Goal: Navigation & Orientation: Find specific page/section

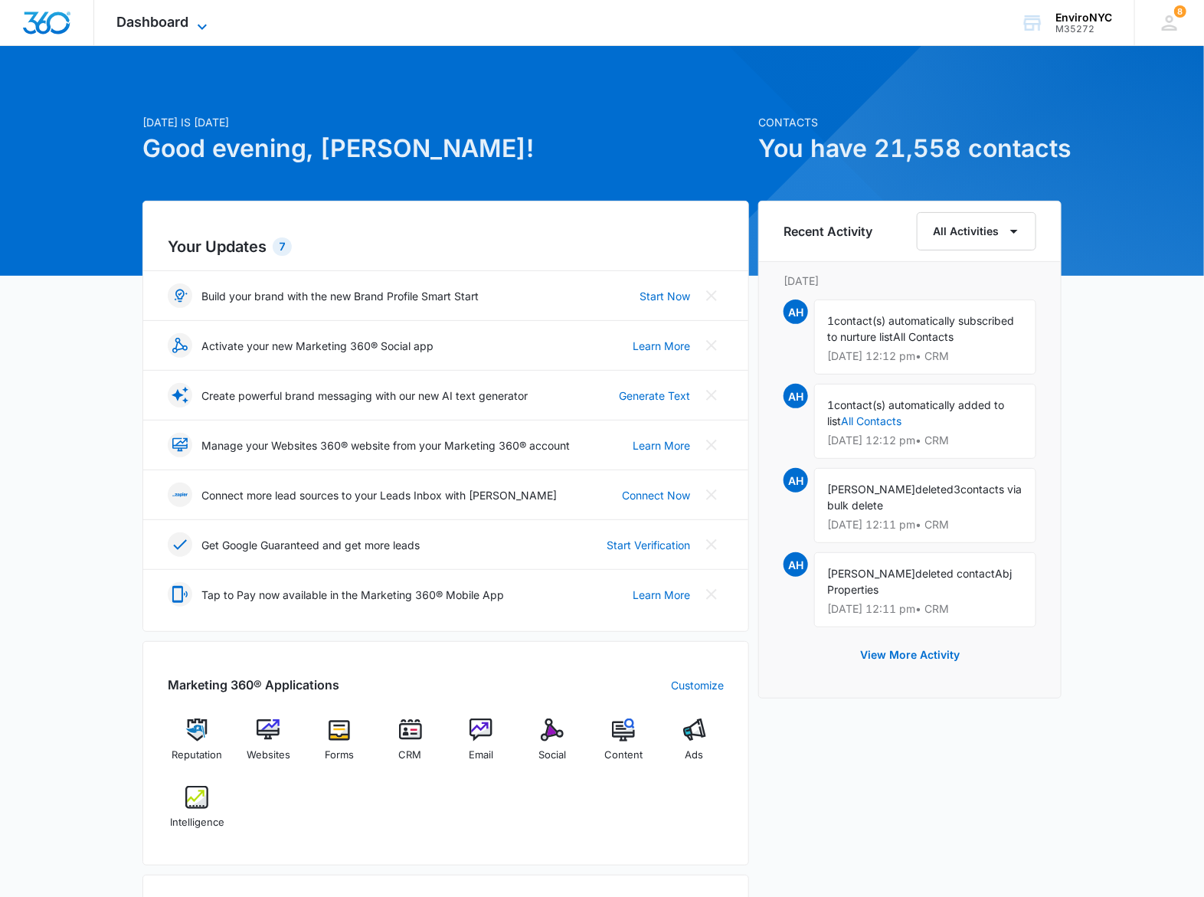
click at [189, 28] on span "Dashboard" at bounding box center [153, 22] width 72 height 16
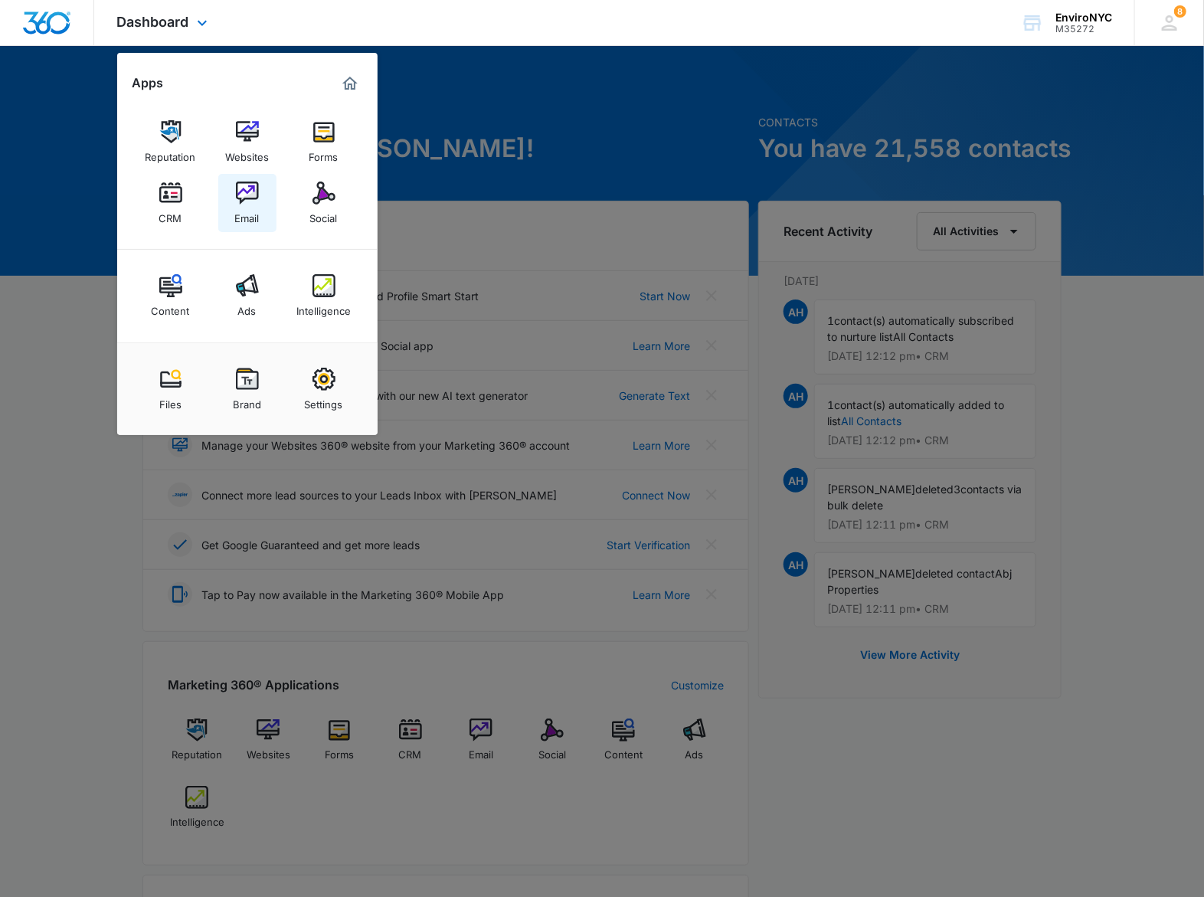
click at [243, 201] on img at bounding box center [247, 192] width 23 height 23
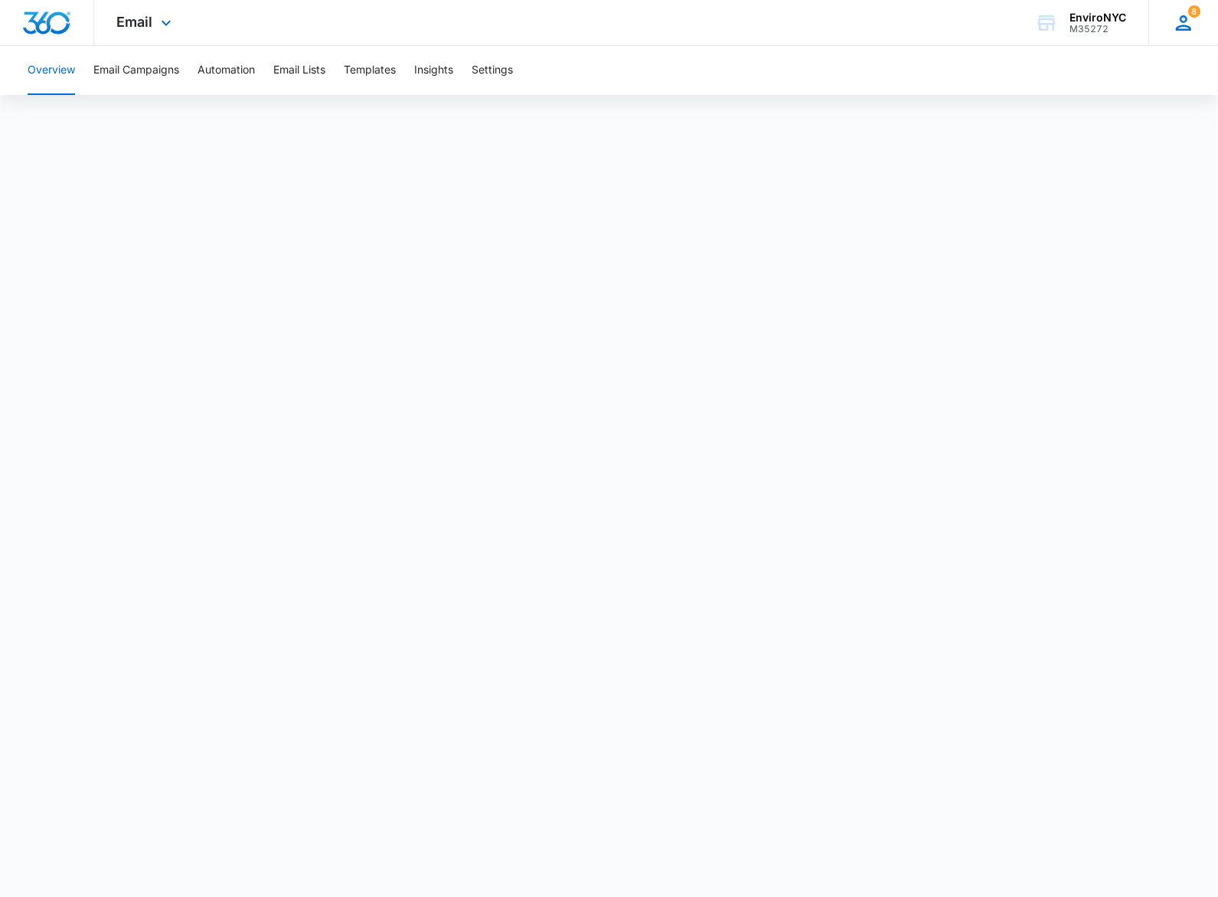
click at [1192, 24] on icon at bounding box center [1183, 22] width 23 height 23
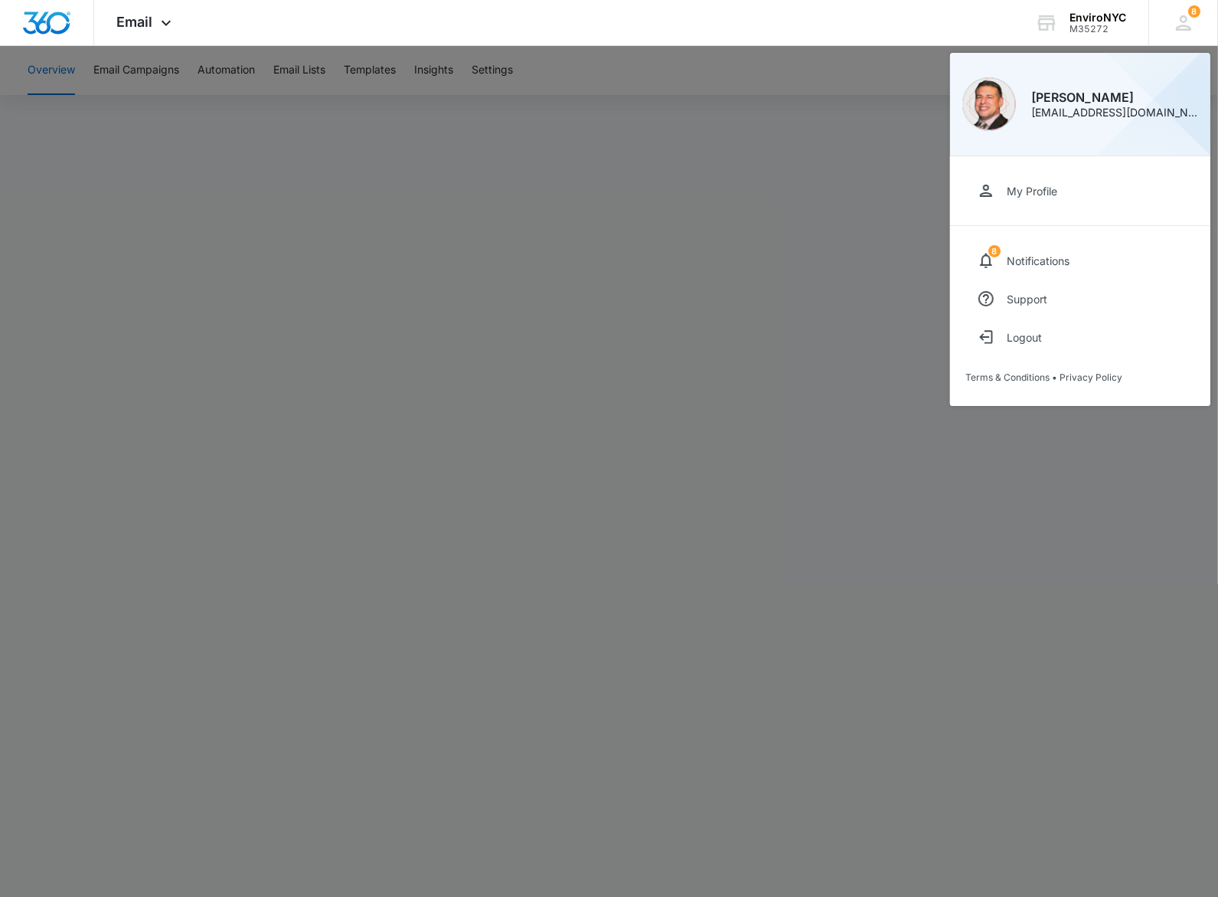
click at [1013, 793] on div at bounding box center [609, 448] width 1218 height 897
